Goal: Entertainment & Leisure: Consume media (video, audio)

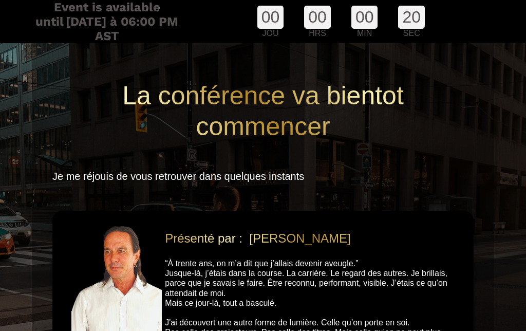
scroll to position [86, 0]
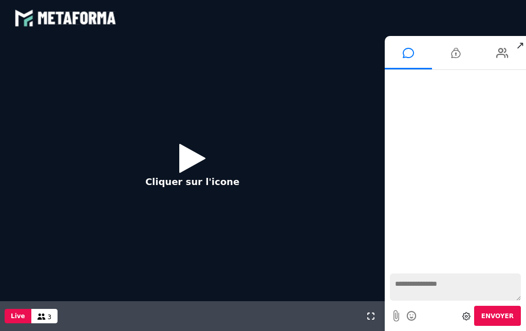
click at [189, 162] on icon at bounding box center [192, 157] width 26 height 33
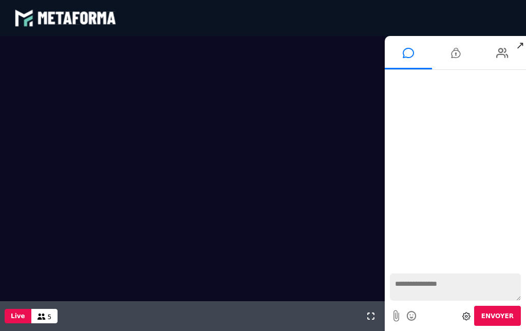
click at [441, 283] on textarea at bounding box center [455, 286] width 131 height 27
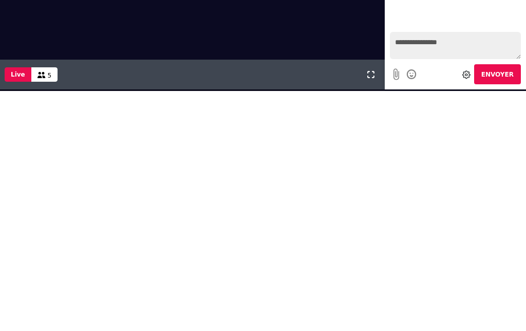
type textarea "**********"
click at [502, 70] on button "Envoyer" at bounding box center [497, 74] width 47 height 20
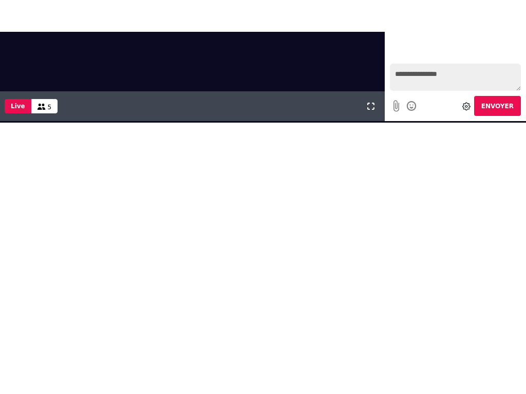
scroll to position [3, 0]
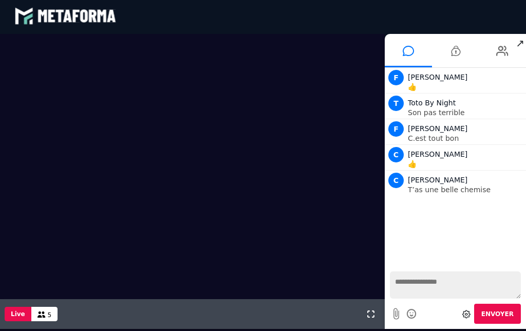
click at [469, 314] on icon at bounding box center [466, 314] width 8 height 8
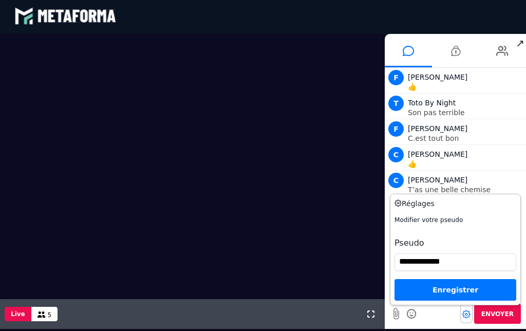
click at [411, 199] on h3 "Réglages" at bounding box center [442, 203] width 96 height 11
click at [247, 285] on div at bounding box center [192, 166] width 384 height 265
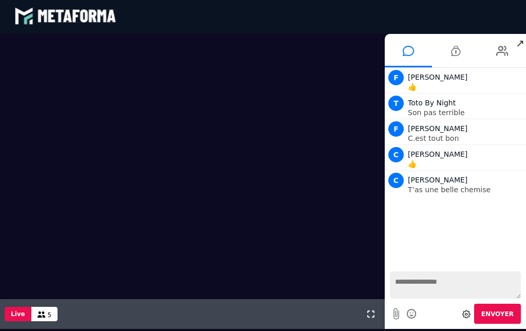
click at [375, 312] on button at bounding box center [370, 314] width 11 height 30
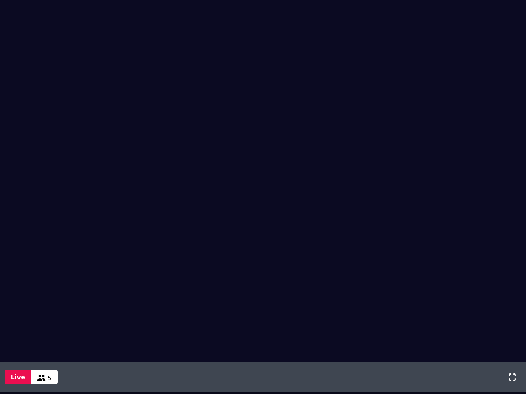
scroll to position [0, 0]
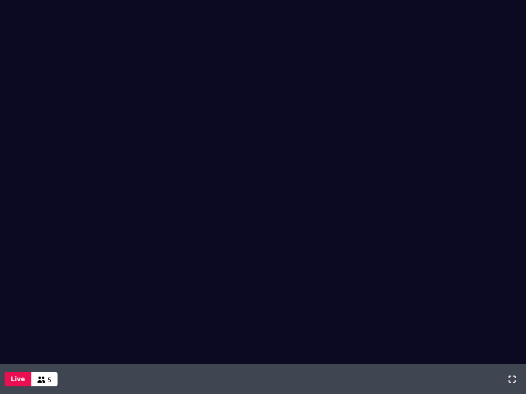
click at [47, 169] on video at bounding box center [263, 154] width 526 height 308
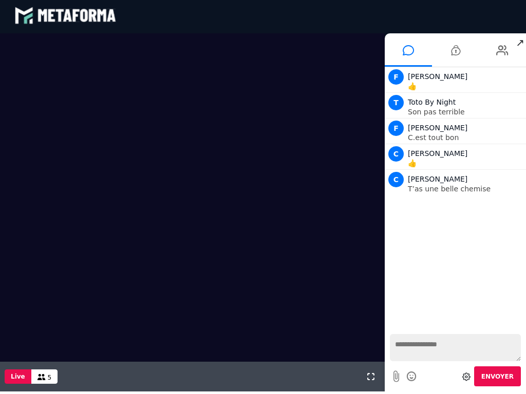
click at [452, 291] on div "Nouveaux messages F Flore anne Lazzaroni 👍 T Toto By Night Son pas terrible F F…" at bounding box center [454, 198] width 141 height 262
click at [30, 198] on video at bounding box center [192, 169] width 384 height 272
click at [16, 305] on div at bounding box center [192, 197] width 384 height 328
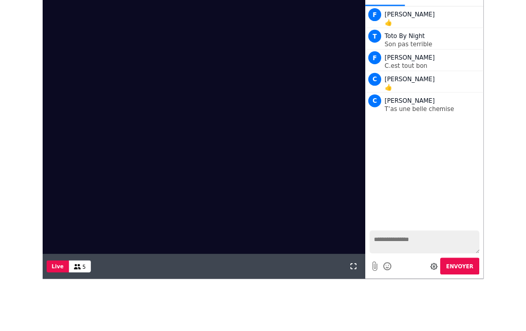
scroll to position [3, 0]
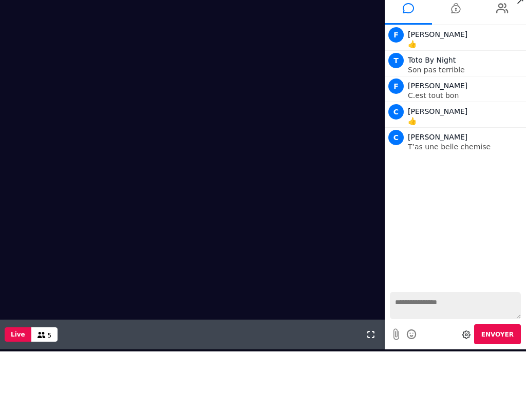
click at [481, 188] on div "Nouveaux messages F Flore anne Lazzaroni 👍 T Toto By Night Son pas terrible F F…" at bounding box center [454, 156] width 141 height 262
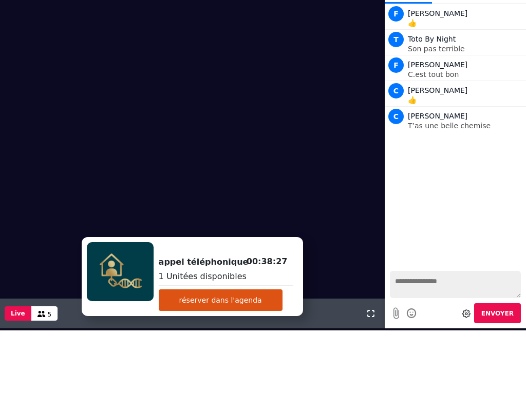
click at [223, 305] on button "réserver dans l'agenda" at bounding box center [221, 300] width 124 height 22
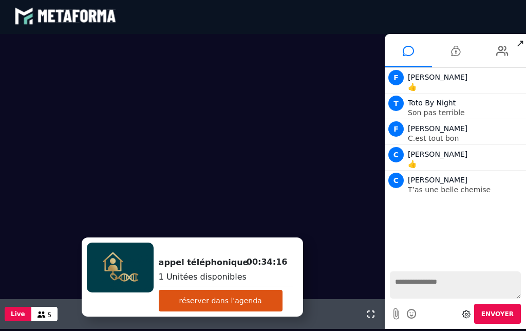
click at [431, 282] on textarea at bounding box center [455, 284] width 131 height 27
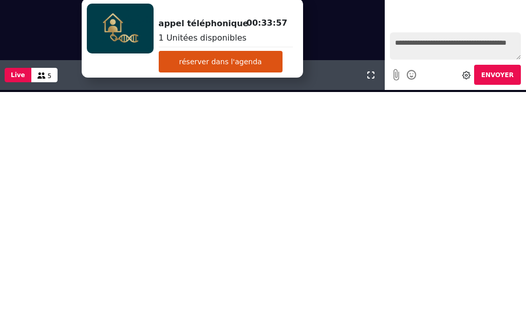
type textarea "**********"
click at [505, 73] on span "Envoyer" at bounding box center [497, 74] width 32 height 7
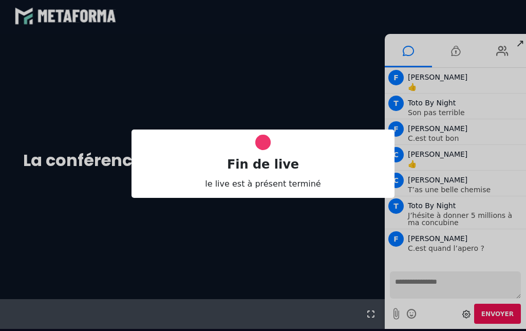
click at [428, 284] on div "Fin de live le live est à présent terminé" at bounding box center [263, 163] width 526 height 331
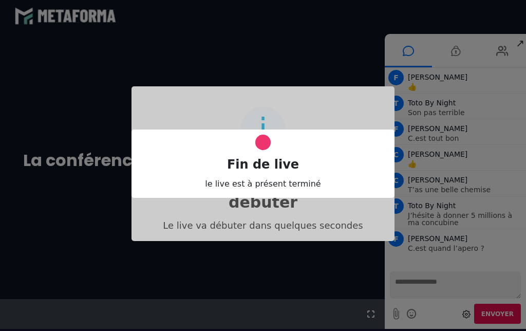
click at [436, 279] on div "Fin de live le live est à présent terminé" at bounding box center [263, 163] width 526 height 331
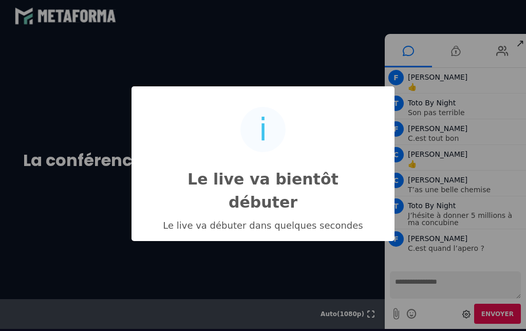
click at [415, 285] on div "i Le live va bientôt débuter × Le live va débuter dans quelques secondes OK No …" at bounding box center [263, 163] width 526 height 331
click at [421, 289] on div "i Le live va bientôt débuter × Le live va débuter dans quelques secondes OK No …" at bounding box center [263, 163] width 526 height 331
